Goal: Information Seeking & Learning: Stay updated

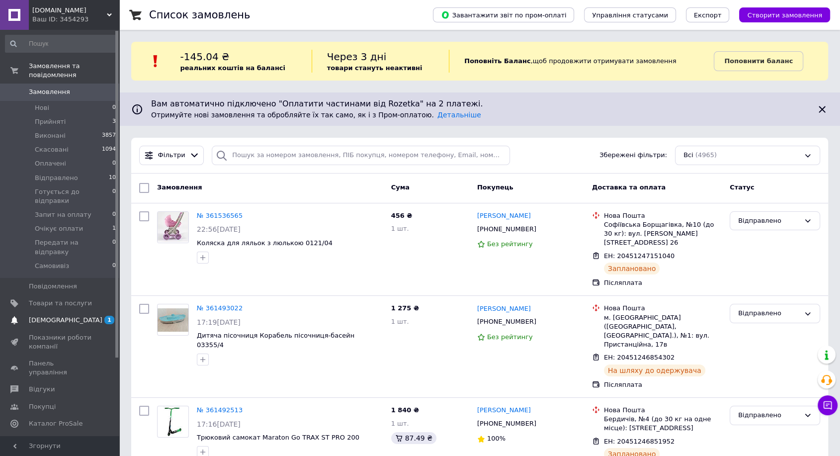
click at [66, 312] on link "[DEMOGRAPHIC_DATA] 1 0" at bounding box center [61, 320] width 122 height 17
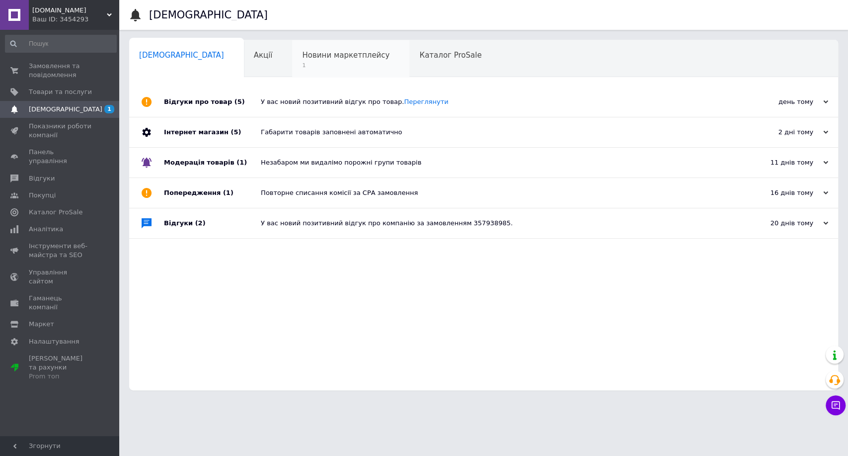
click at [307, 48] on div "Новини маркетплейсу 1" at bounding box center [350, 59] width 117 height 38
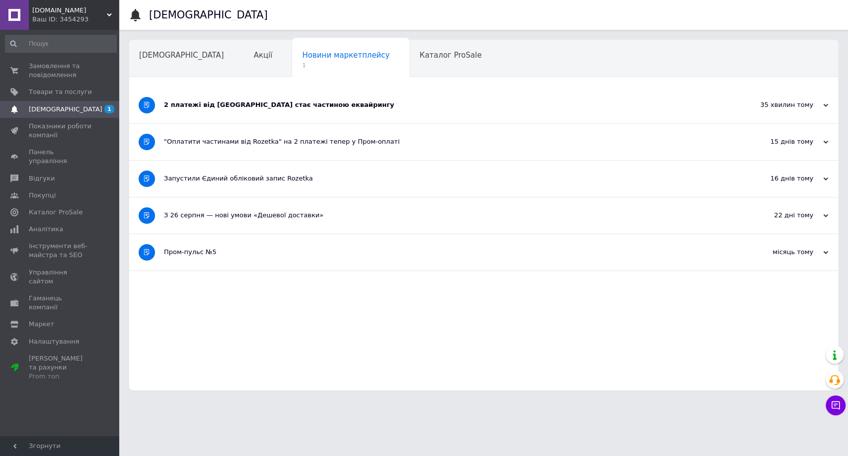
click at [308, 96] on div "2 платежі від [GEOGRAPHIC_DATA] стає частиною еквайрингу" at bounding box center [446, 105] width 565 height 36
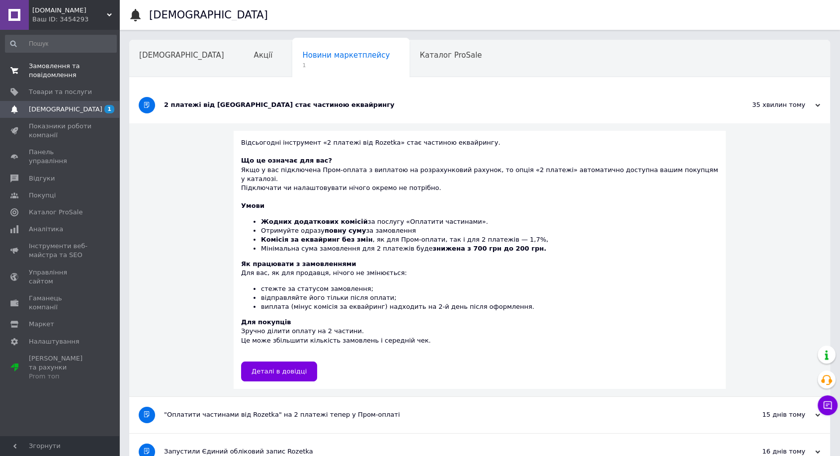
click at [64, 73] on span "Замовлення та повідомлення" at bounding box center [60, 71] width 63 height 18
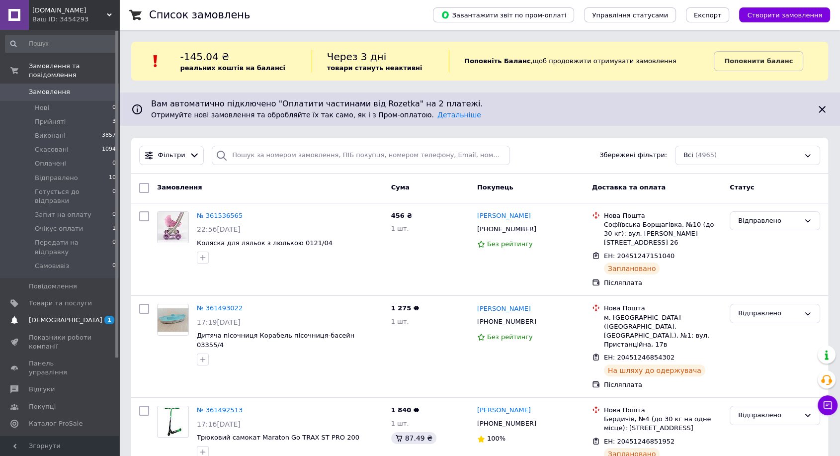
click at [48, 312] on link "[DEMOGRAPHIC_DATA] 1" at bounding box center [61, 320] width 122 height 17
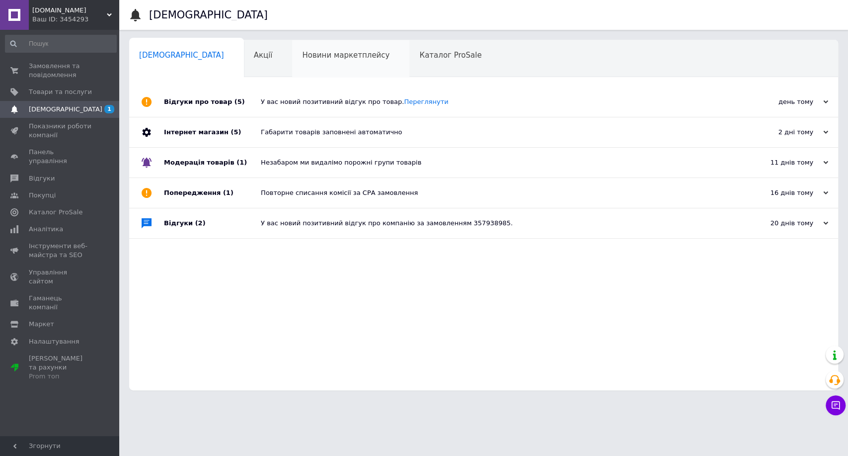
click at [313, 64] on div "Новини маркетплейсу 0" at bounding box center [350, 59] width 117 height 38
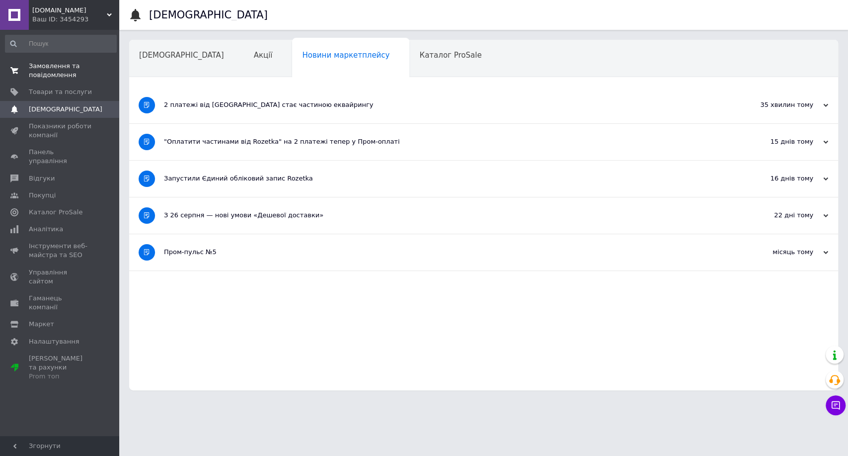
click at [34, 75] on span "Замовлення та повідомлення" at bounding box center [60, 71] width 63 height 18
